Goal: Task Accomplishment & Management: Manage account settings

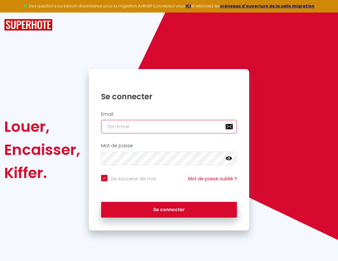
type input "l"
checkbox input "true"
type input "le"
checkbox input "true"
type input "les"
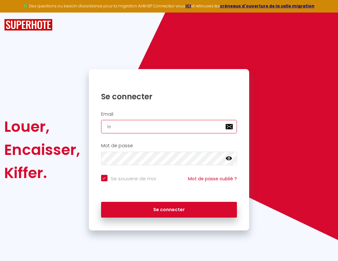
checkbox input "true"
type input "lesp"
checkbox input "true"
type input "lespa"
checkbox input "true"
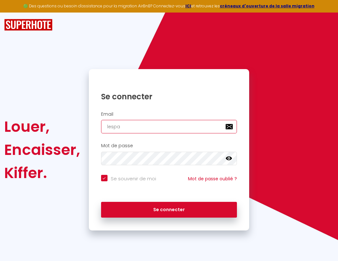
type input "lespac"
checkbox input "true"
type input "lespace"
checkbox input "true"
type input "l"
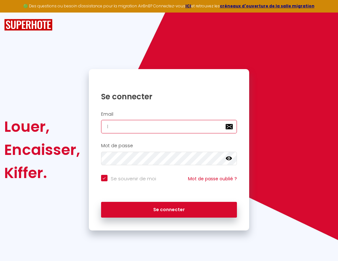
checkbox input "true"
type input "le"
checkbox input "true"
type input "lespacede"
checkbox input "true"
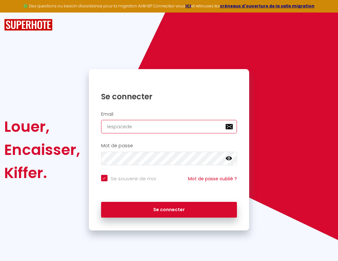
type input "les"
checkbox input "true"
type input "lesp"
checkbox input "true"
type input "lespa"
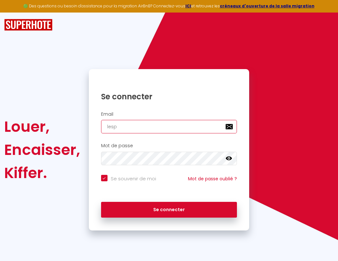
checkbox input "true"
type input "lespac"
checkbox input "true"
type input "lespace"
checkbox input "true"
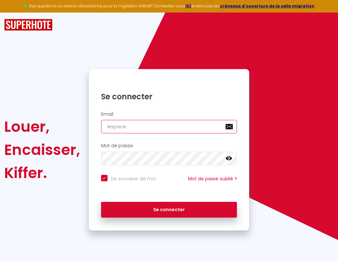
type input "l"
checkbox input "true"
type input "le"
checkbox input "true"
type input "les"
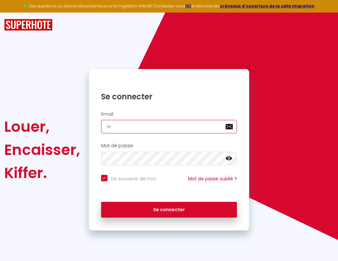
checkbox input "true"
type input "lesp"
checkbox input "true"
type input "lespa"
checkbox input "true"
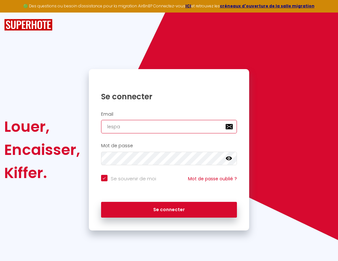
type input "lespac"
checkbox input "true"
